Goal: Information Seeking & Learning: Understand process/instructions

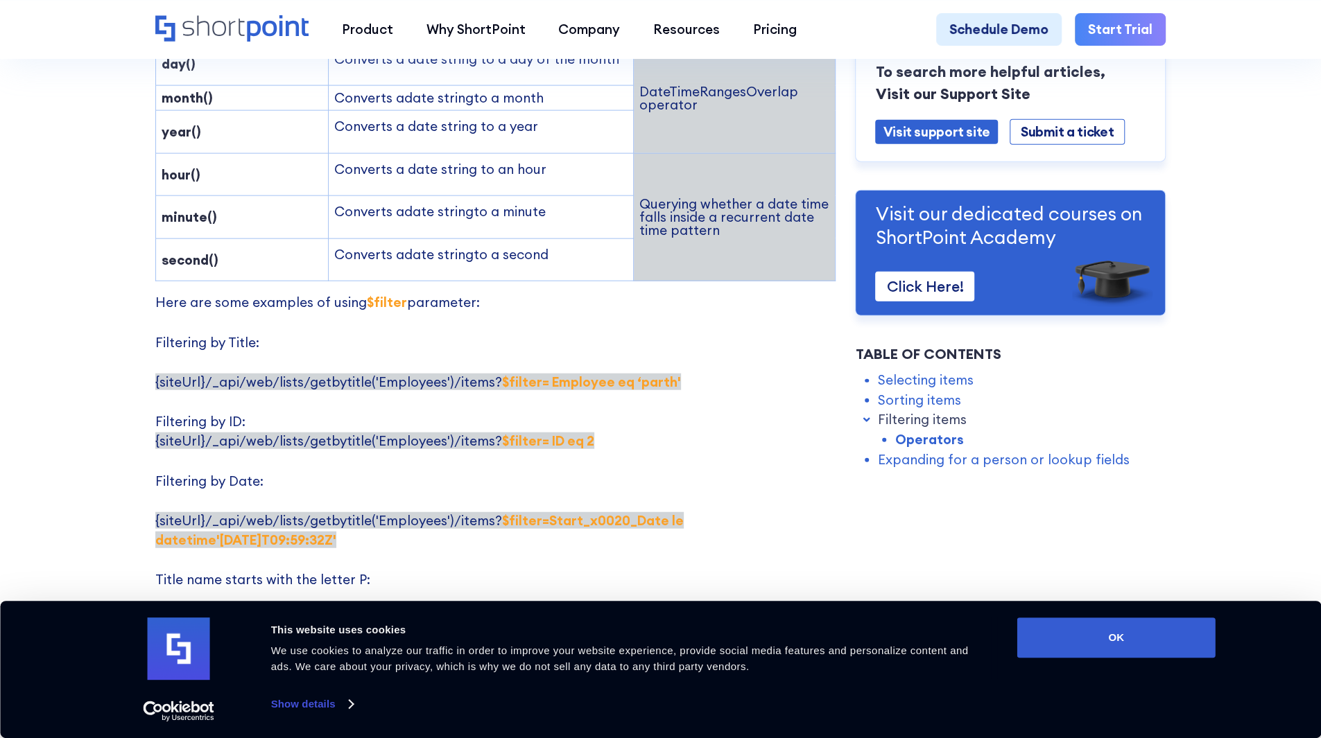
scroll to position [2427, 0]
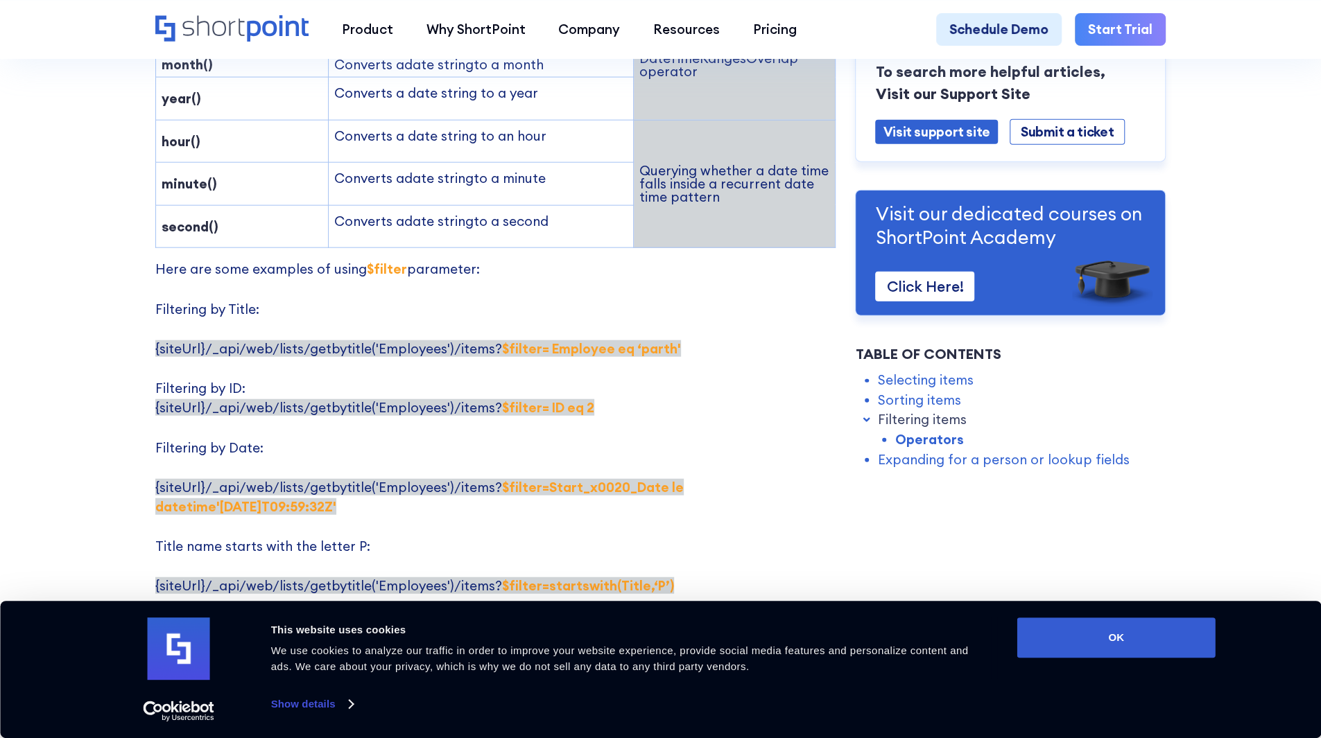
click at [491, 340] on span "{siteUrl}/_api/web/lists/getbytitle('Employees')/items? $filter= Employee eq ‘[…" at bounding box center [418, 348] width 526 height 17
drag, startPoint x: 493, startPoint y: 297, endPoint x: 679, endPoint y: 291, distance: 186.6
click at [679, 291] on p "Here are some examples of using $filter parameter: Filtering by Title: {siteUrl…" at bounding box center [495, 526] width 680 height 535
copy strong "$filter= Employee eq ‘parth'"
click at [477, 340] on span "{siteUrl}/_api/web/lists/getbytitle('Employees')/items? $filter= Employee eq ‘[…" at bounding box center [418, 348] width 526 height 17
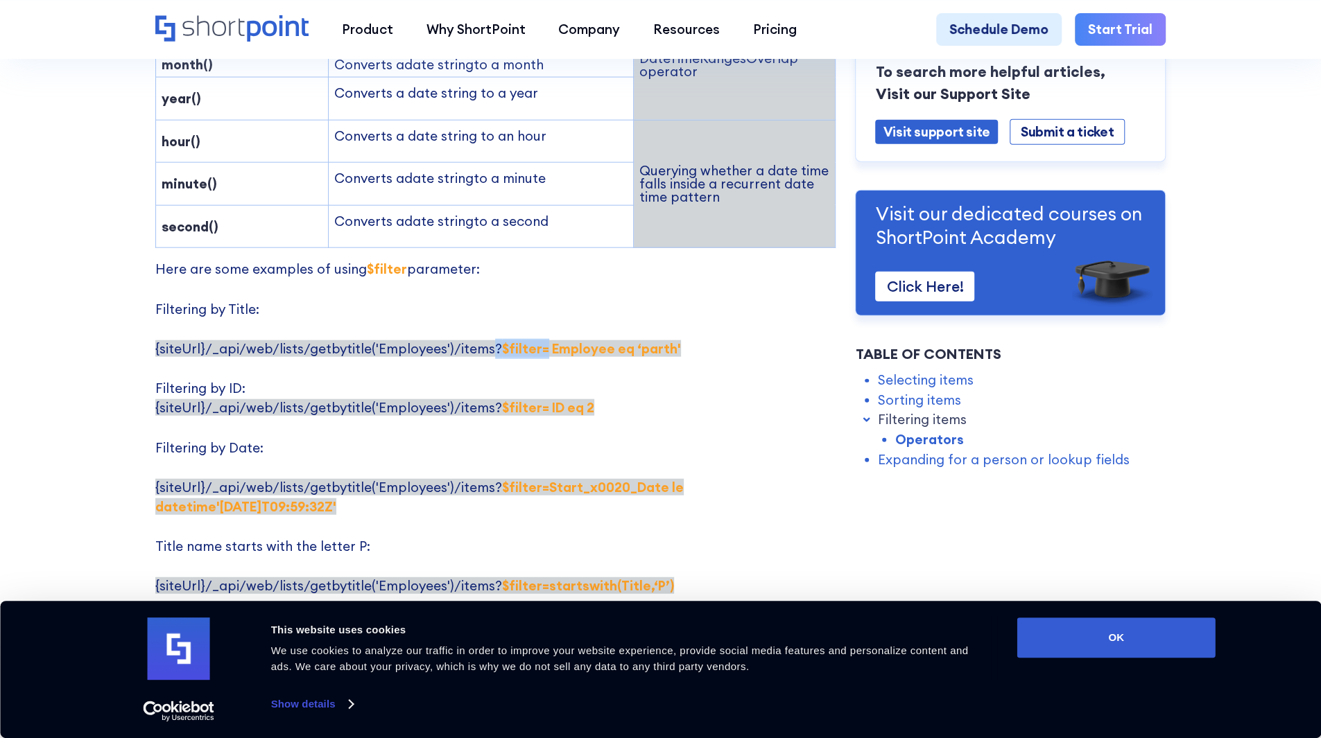
drag, startPoint x: 487, startPoint y: 297, endPoint x: 534, endPoint y: 294, distance: 47.3
click at [534, 340] on span "{siteUrl}/_api/web/lists/getbytitle('Employees')/items? $filter= Employee eq ‘[…" at bounding box center [418, 348] width 526 height 17
copy span "? $filter="
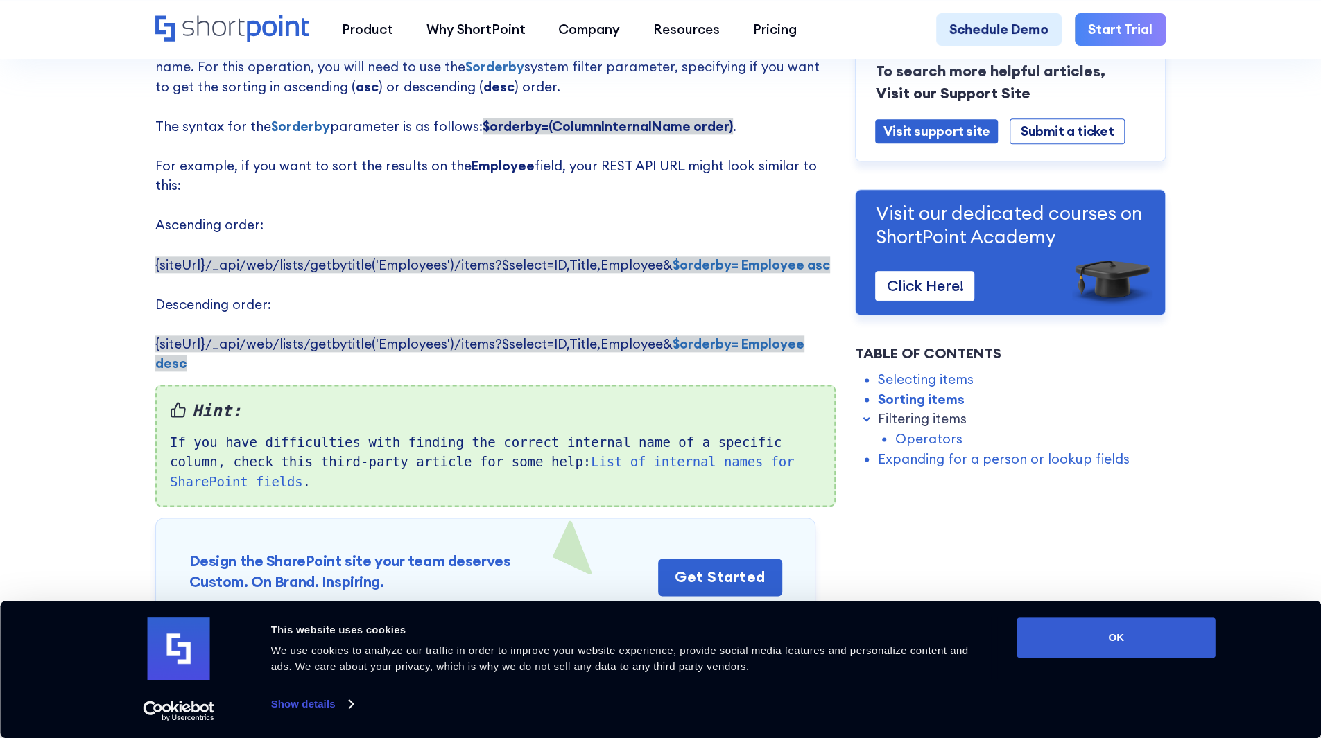
scroll to position [1109, 0]
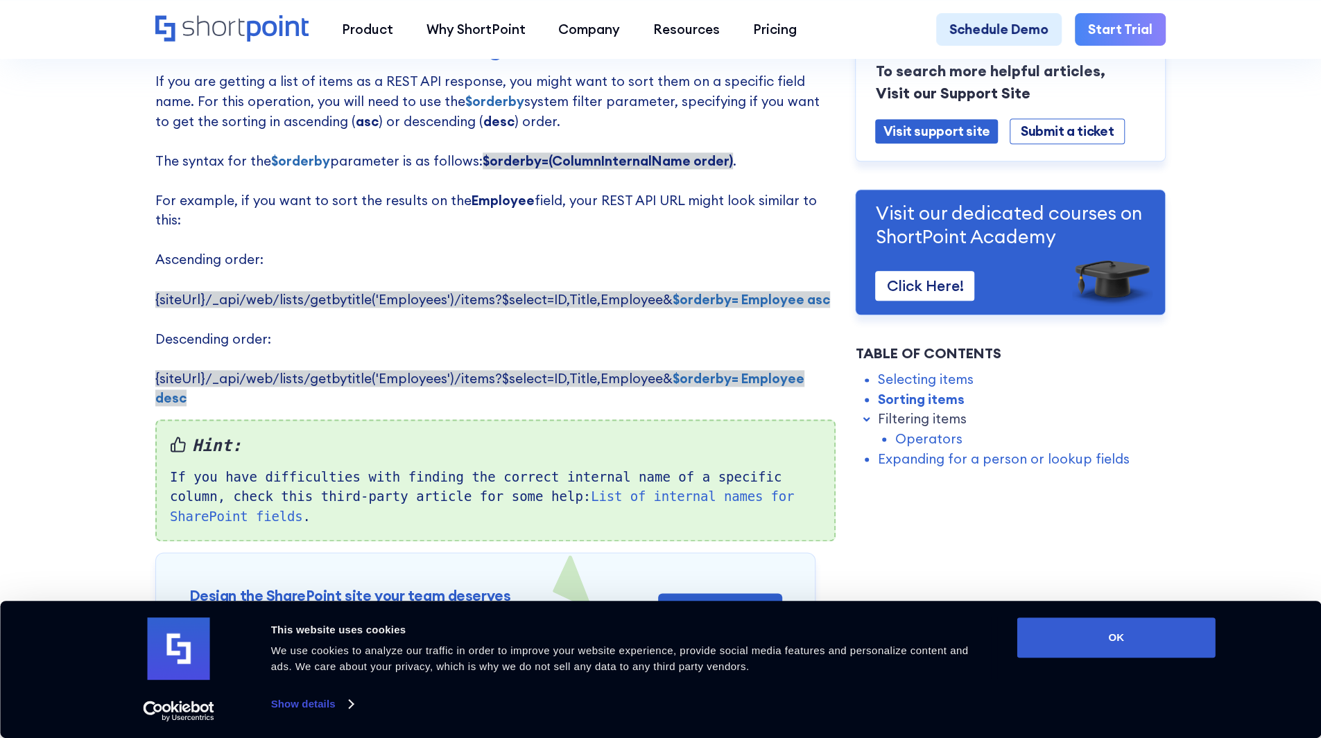
click at [692, 279] on p "If you are getting a list of items as a REST API response, you might want to so…" at bounding box center [495, 239] width 680 height 337
drag, startPoint x: 655, startPoint y: 288, endPoint x: 727, endPoint y: 286, distance: 72.1
click at [727, 291] on span "{siteUrl}/_api/web/lists/getbytitle('Employees')/items?$select=ID,Title,Employe…" at bounding box center [492, 299] width 675 height 17
drag, startPoint x: 669, startPoint y: 288, endPoint x: 666, endPoint y: 297, distance: 10.3
click at [666, 297] on p "If you are getting a list of items as a REST API response, you might want to so…" at bounding box center [495, 239] width 680 height 337
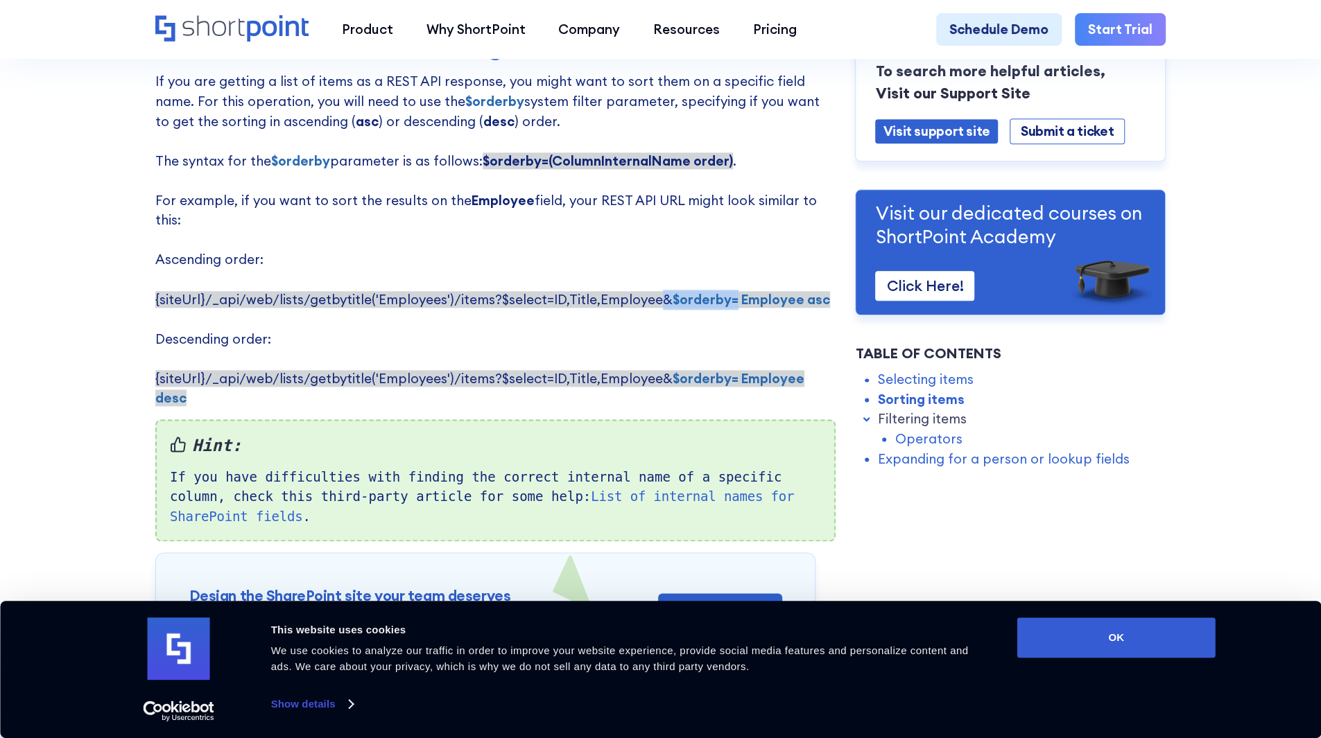
drag, startPoint x: 653, startPoint y: 287, endPoint x: 725, endPoint y: 288, distance: 71.4
click at [725, 291] on span "{siteUrl}/_api/web/lists/getbytitle('Employees')/items?$select=ID,Title,Employe…" at bounding box center [492, 299] width 675 height 17
copy span "& $orderby="
